Goal: Task Accomplishment & Management: Manage account settings

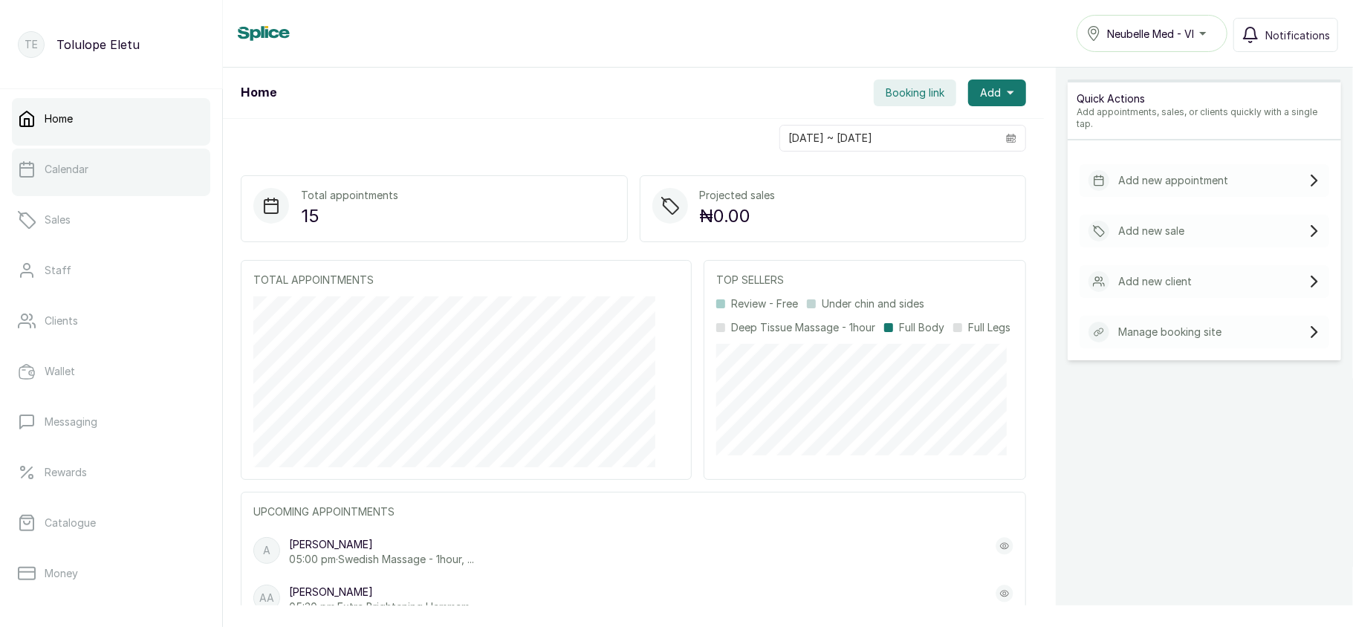
click at [107, 179] on link "Calendar" at bounding box center [111, 170] width 198 height 42
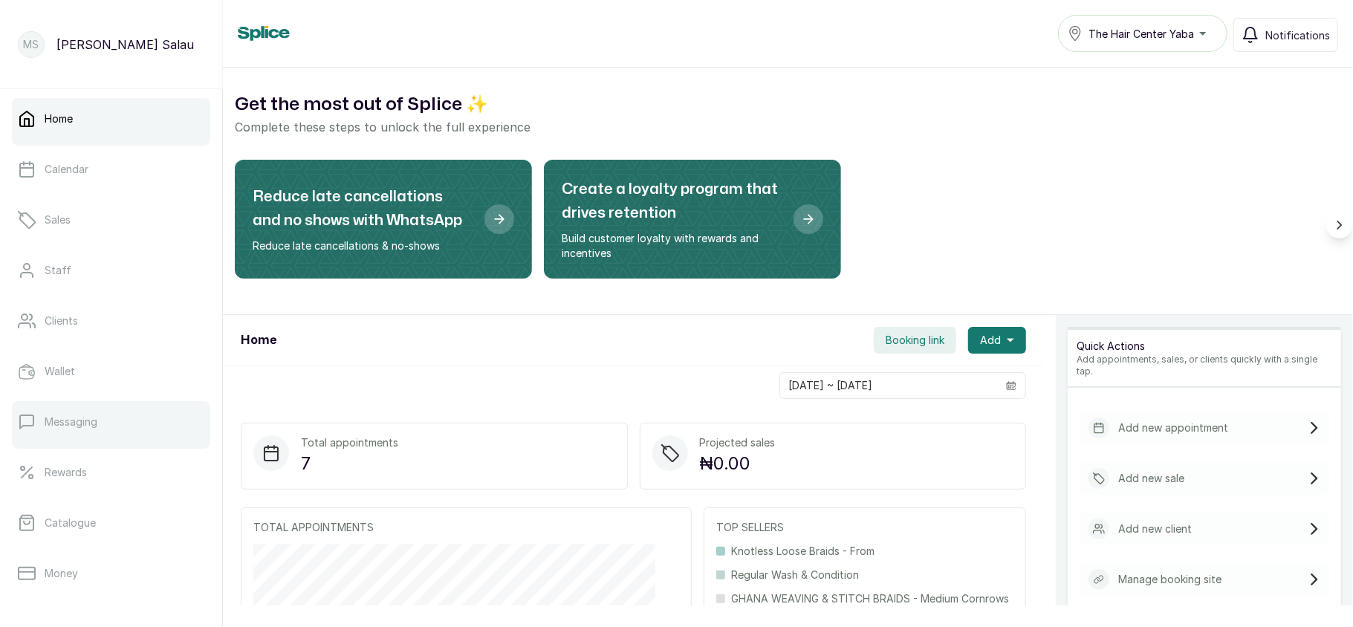
click at [84, 411] on link "Messaging" at bounding box center [111, 422] width 198 height 42
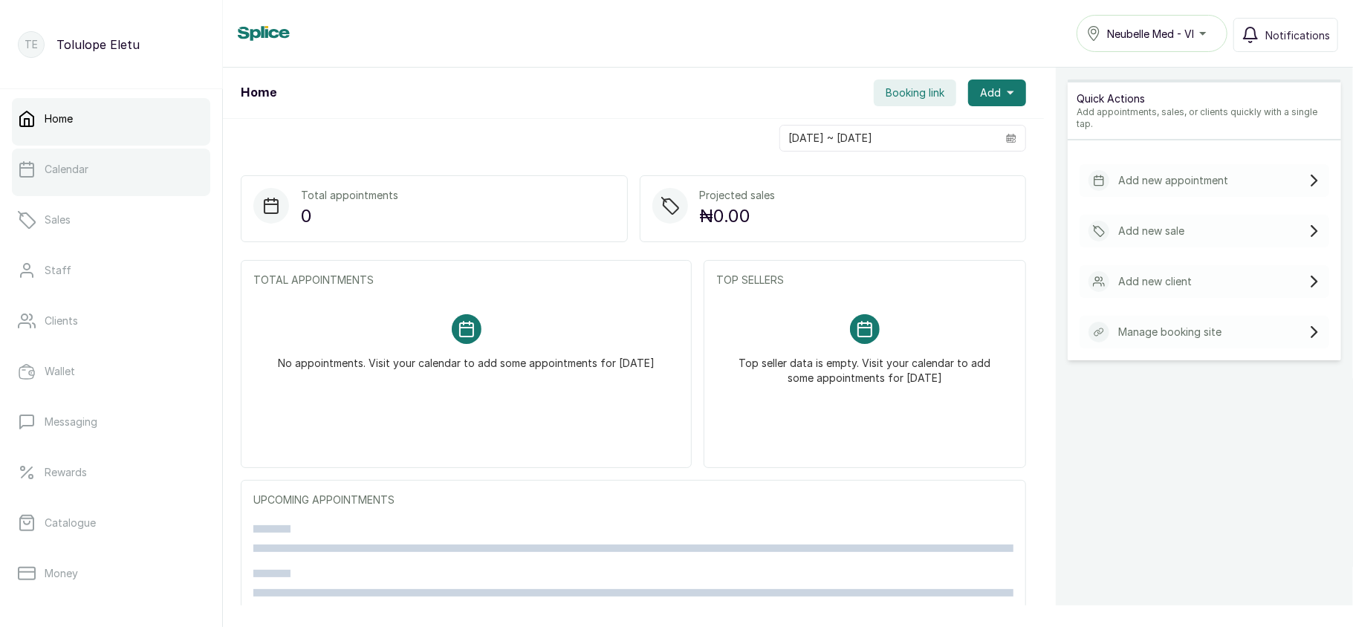
click at [110, 175] on link "Calendar" at bounding box center [111, 170] width 198 height 42
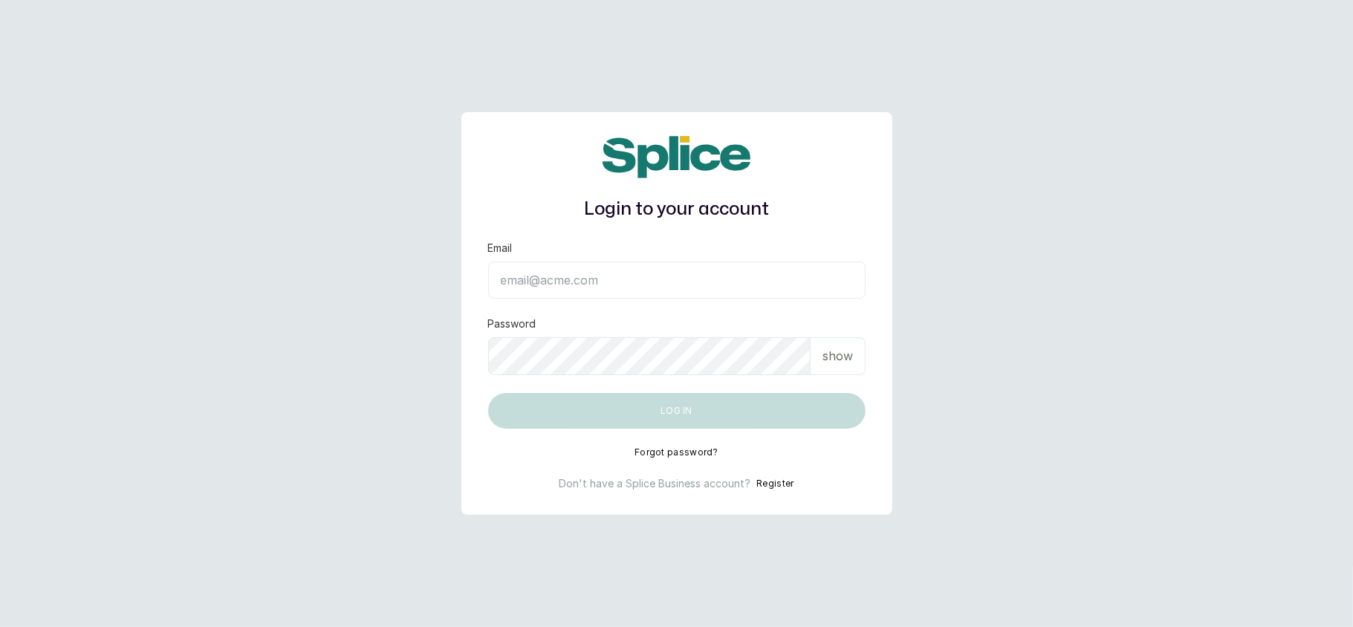
click at [709, 277] on input "Email" at bounding box center [676, 280] width 377 height 37
type input "[EMAIL_ADDRESS][DOMAIN_NAME]"
click at [840, 361] on p "show" at bounding box center [838, 356] width 30 height 18
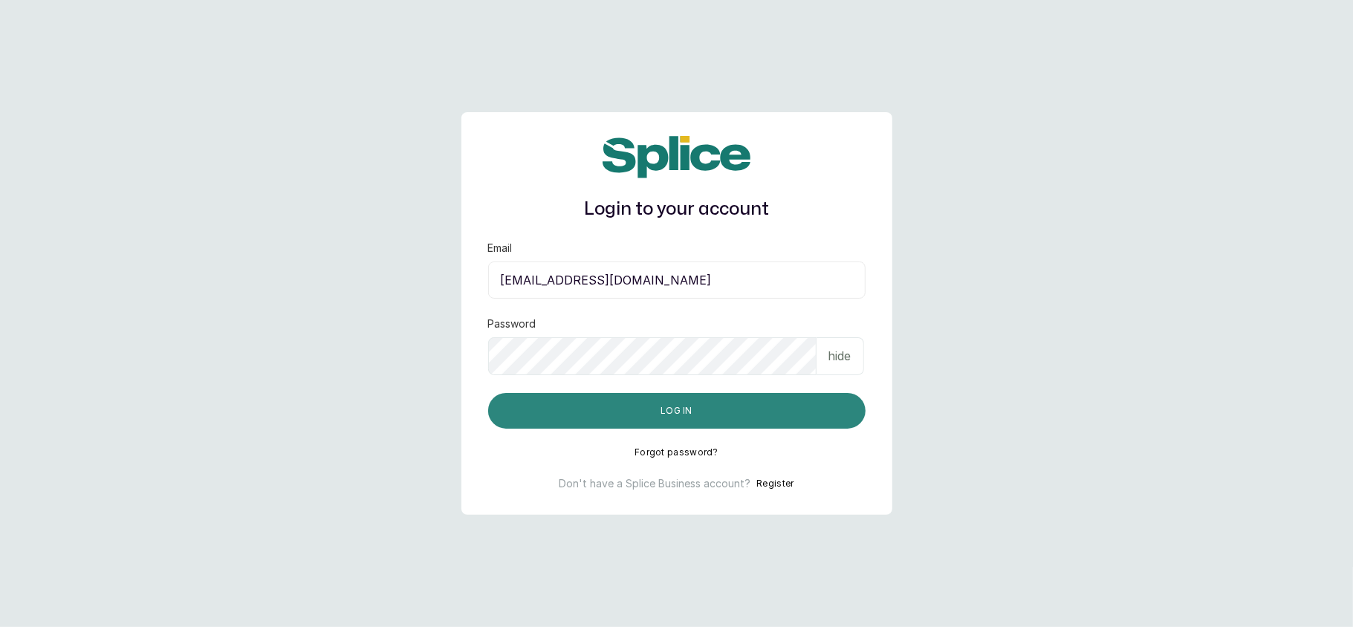
click at [693, 404] on button "Log in" at bounding box center [676, 411] width 377 height 36
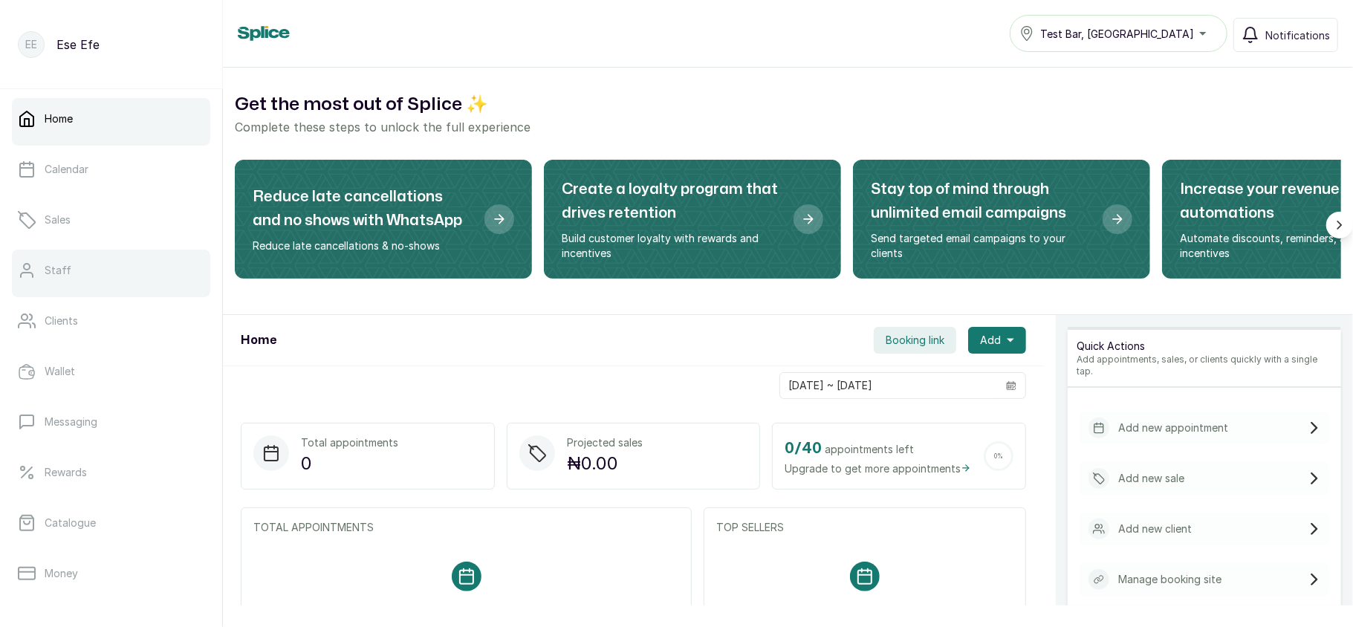
click at [96, 268] on link "Staff" at bounding box center [111, 271] width 198 height 42
